Goal: Transaction & Acquisition: Purchase product/service

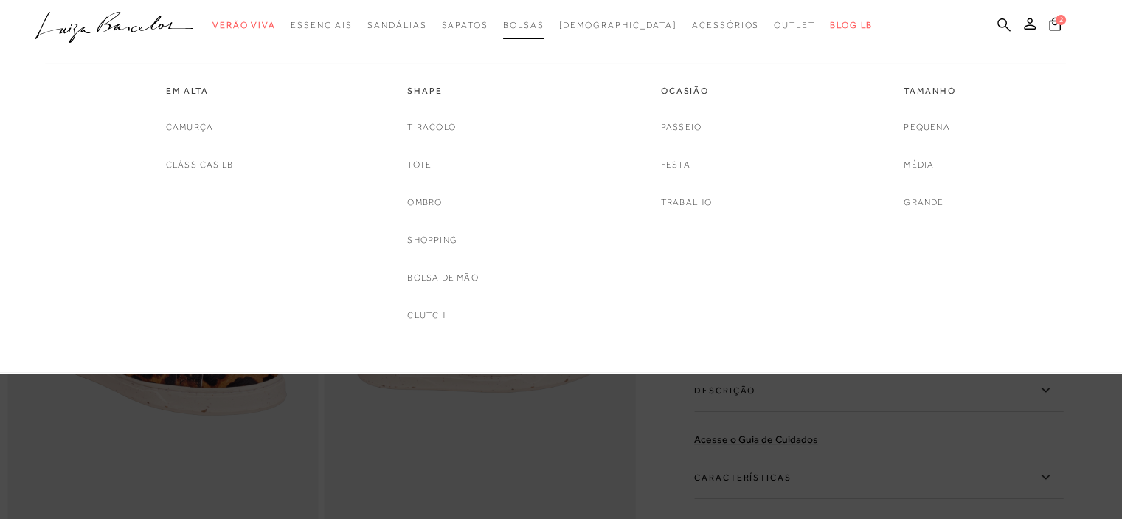
drag, startPoint x: 0, startPoint y: 0, endPoint x: 563, endPoint y: 27, distance: 563.5
click at [544, 27] on span "Bolsas" at bounding box center [523, 25] width 41 height 10
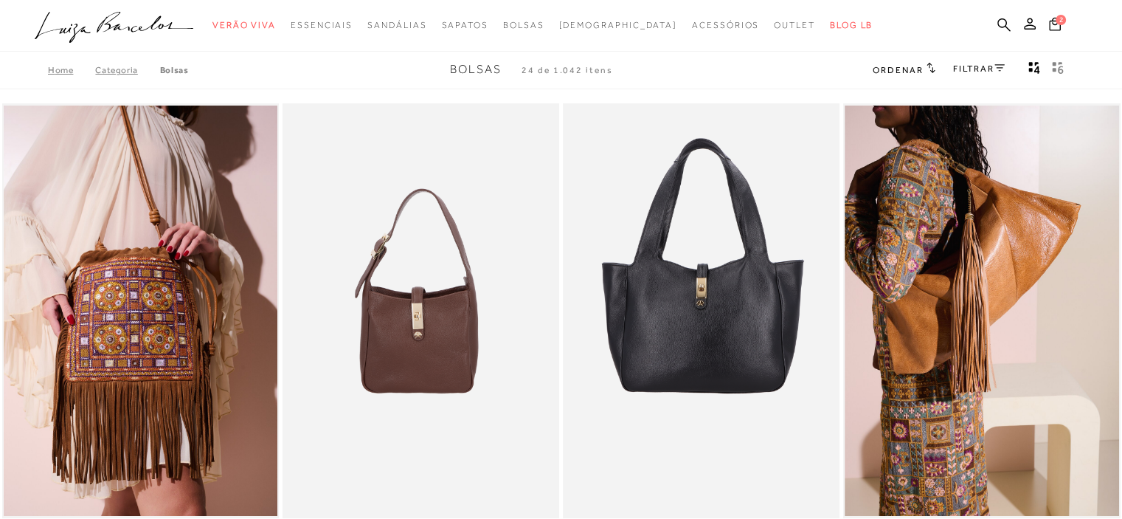
click at [993, 52] on div "Home Categoria Bolsas Bolsas 24 de 1.042 itens Ordenar Ordenar por Padrão Lança…" at bounding box center [561, 70] width 1122 height 38
click at [989, 58] on div "Home Categoria Bolsas Bolsas 24 de 1.042 itens Ordenar Ordenar por Padrão Lança…" at bounding box center [561, 70] width 1122 height 38
click at [986, 63] on link "FILTRAR" at bounding box center [979, 68] width 52 height 10
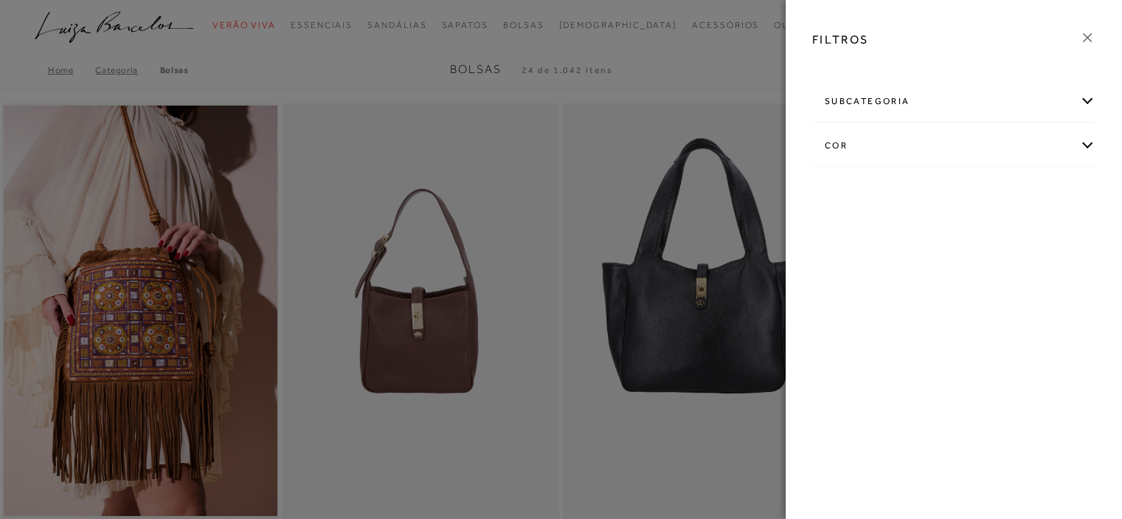
click at [893, 138] on div "cor" at bounding box center [954, 145] width 282 height 39
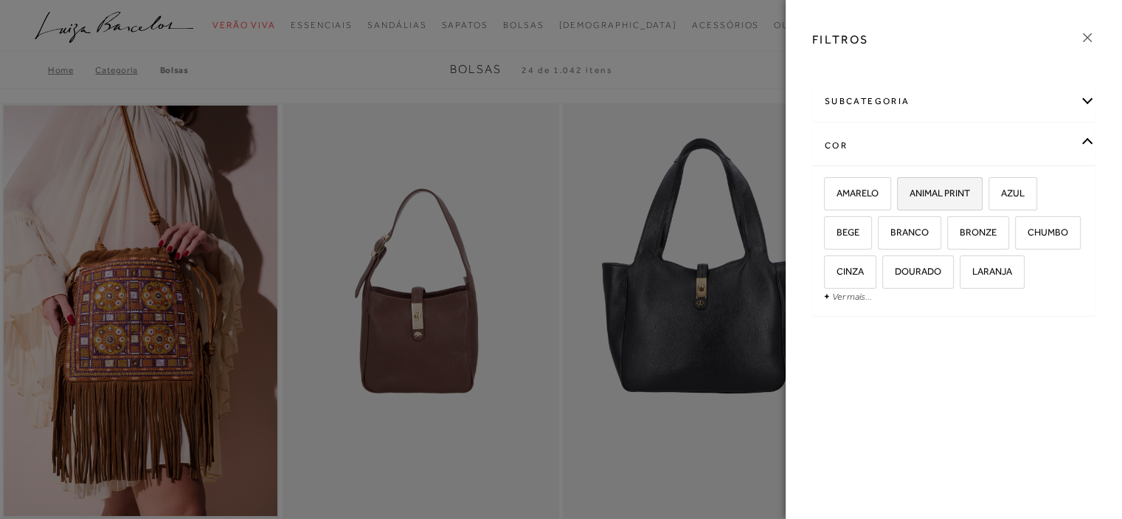
click at [941, 199] on label "ANIMAL PRINT" at bounding box center [940, 194] width 84 height 32
click at [910, 199] on input "ANIMAL PRINT" at bounding box center [902, 195] width 15 height 15
checkbox input "true"
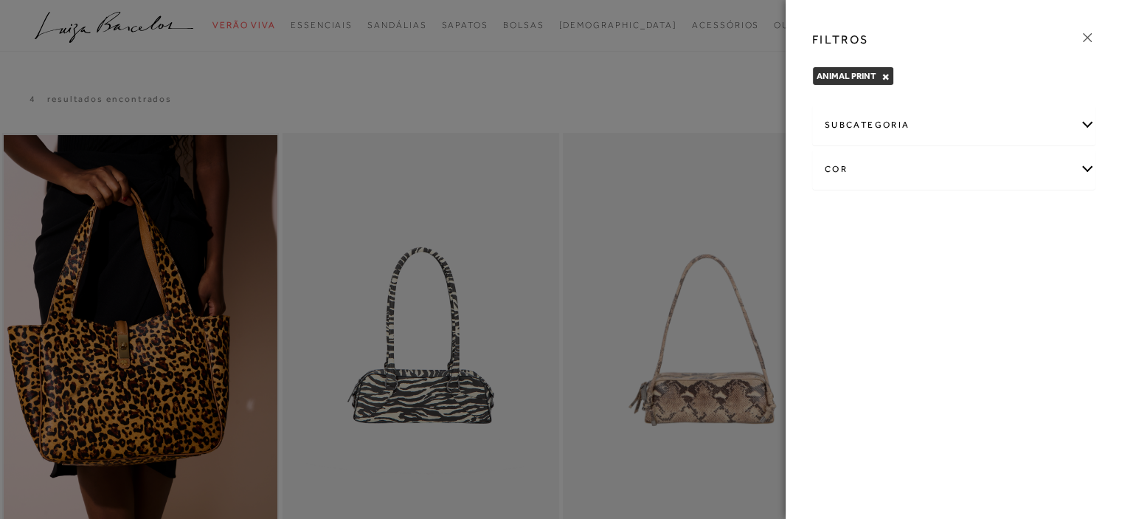
click at [1081, 34] on icon at bounding box center [1087, 38] width 16 height 16
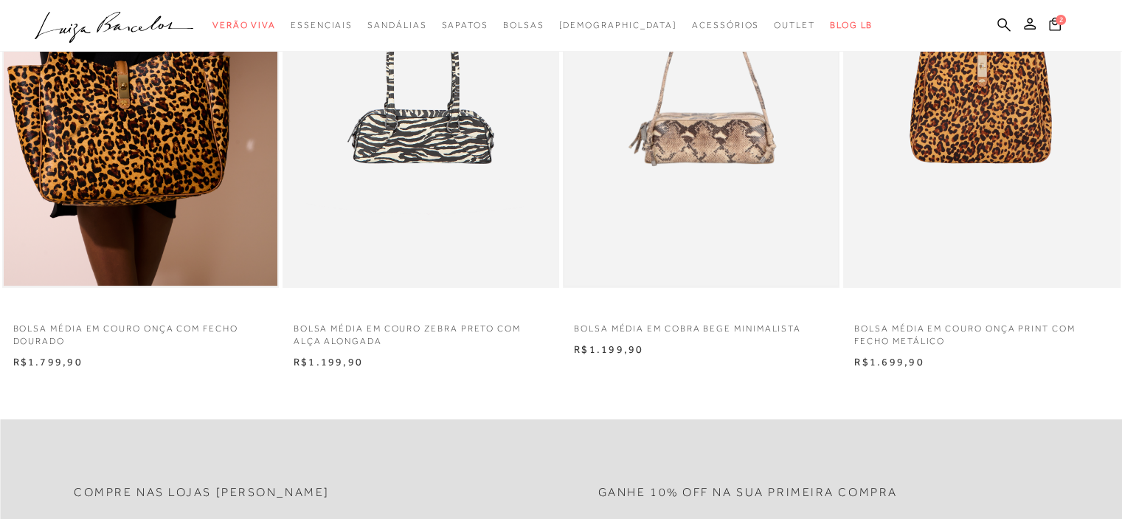
scroll to position [516, 0]
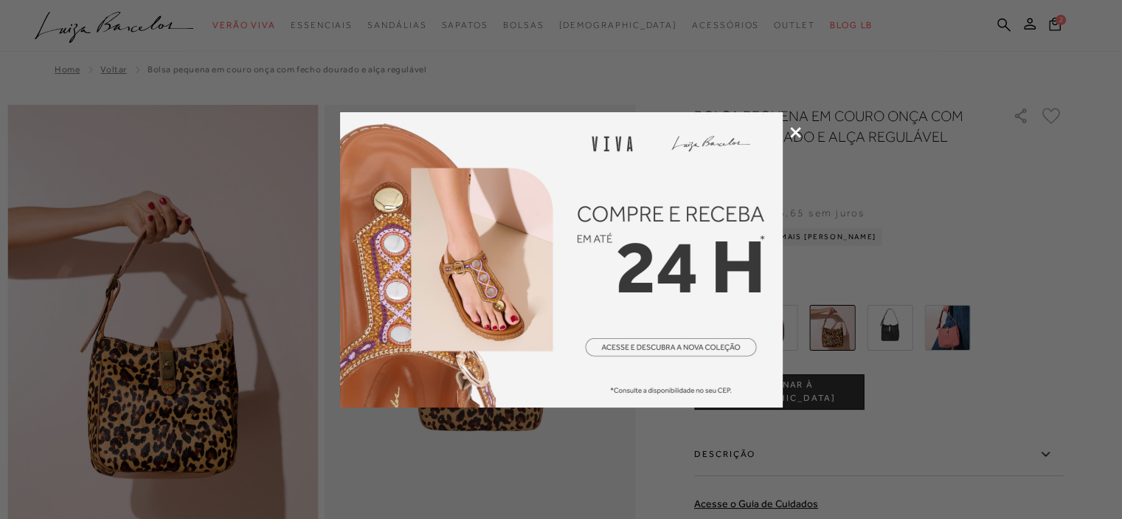
click at [800, 137] on div at bounding box center [561, 259] width 1122 height 519
click at [797, 132] on icon at bounding box center [795, 132] width 11 height 11
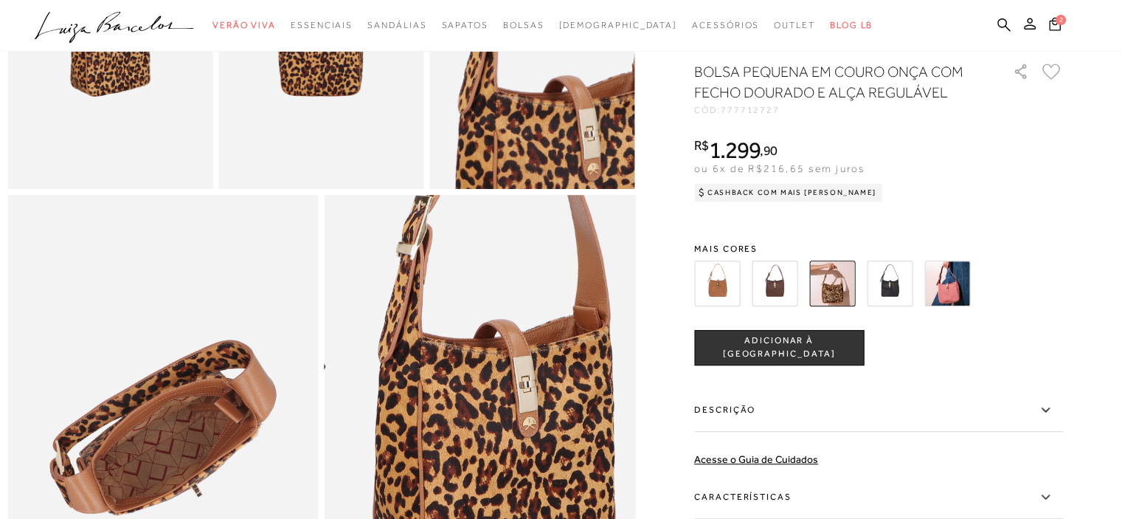
scroll to position [664, 0]
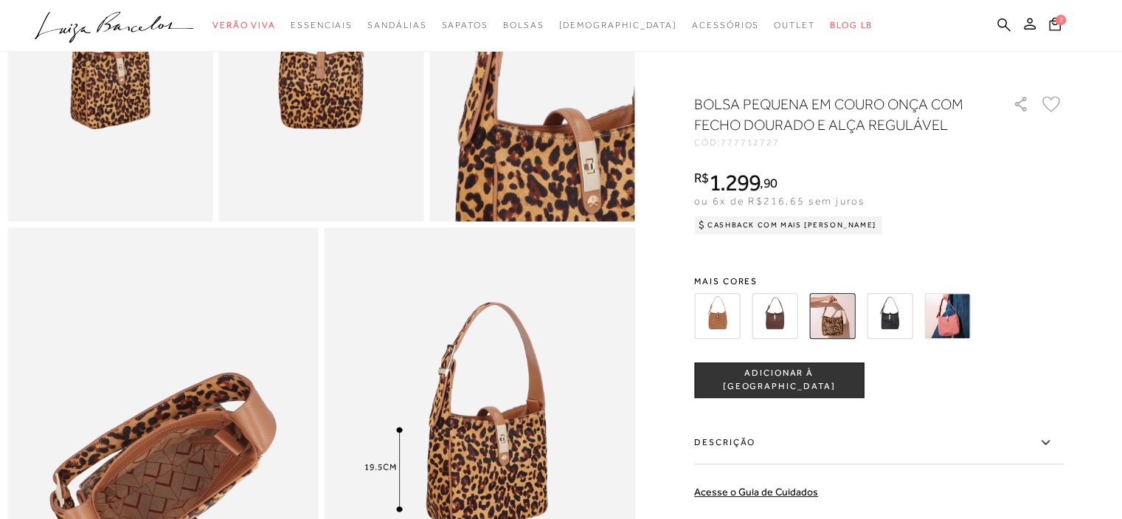
click at [734, 323] on img at bounding box center [717, 316] width 46 height 46
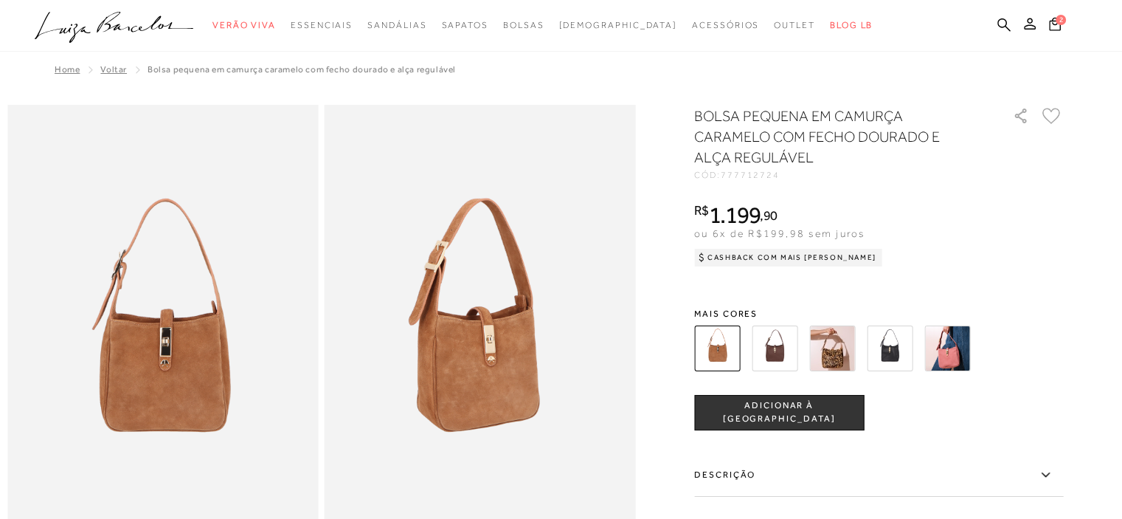
click at [831, 347] on img at bounding box center [832, 348] width 46 height 46
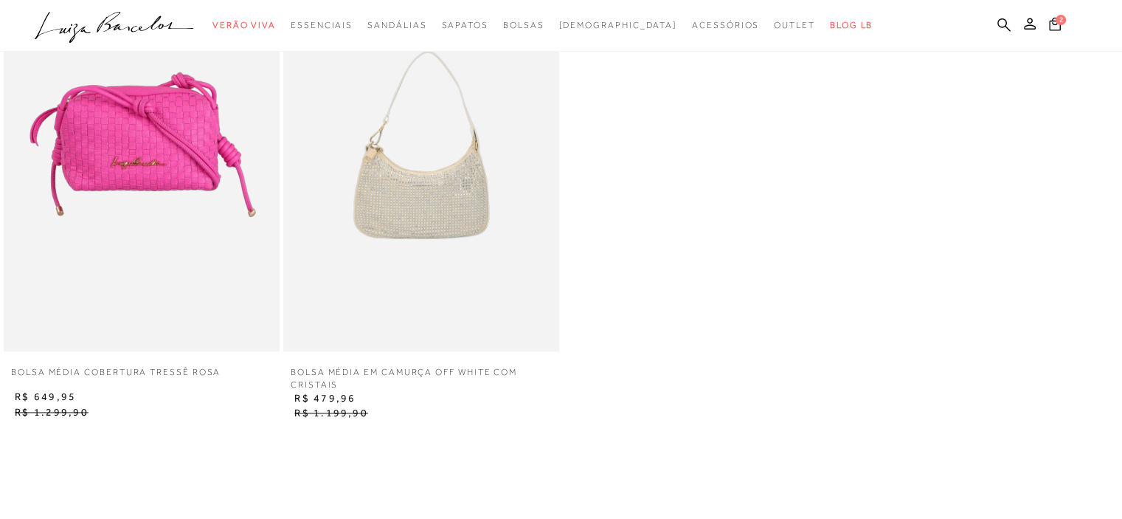
scroll to position [2287, 0]
